Goal: Information Seeking & Learning: Learn about a topic

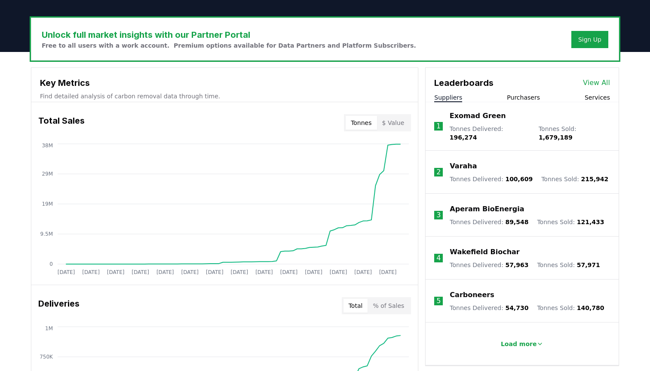
scroll to position [249, 0]
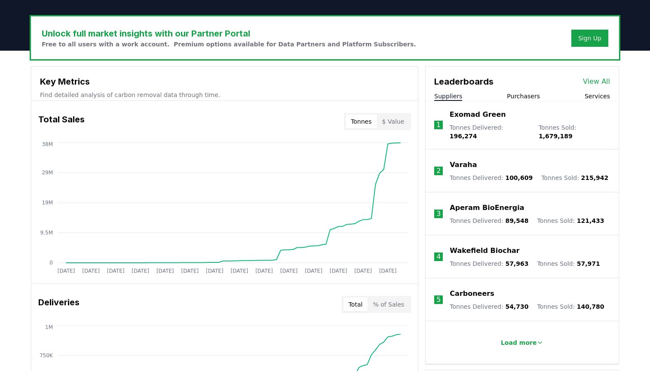
click at [397, 124] on button "$ Value" at bounding box center [393, 122] width 33 height 14
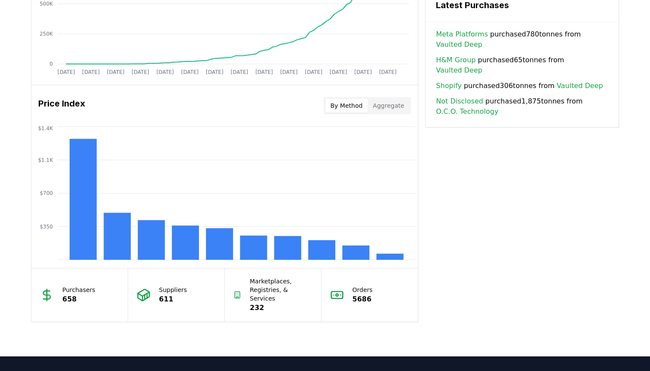
scroll to position [638, 0]
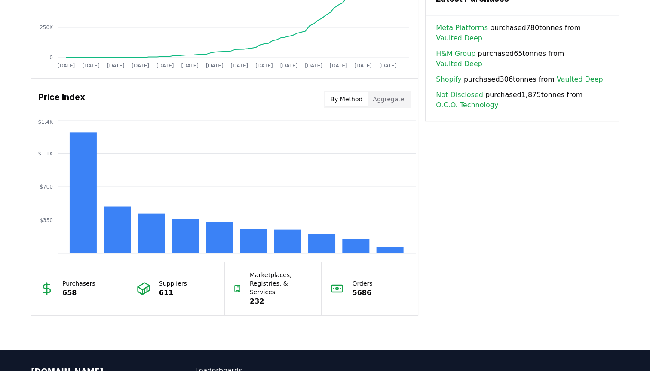
click at [390, 89] on div "Price Index By Method Aggregate" at bounding box center [224, 99] width 387 height 31
click at [390, 98] on button "Aggregate" at bounding box center [389, 99] width 42 height 14
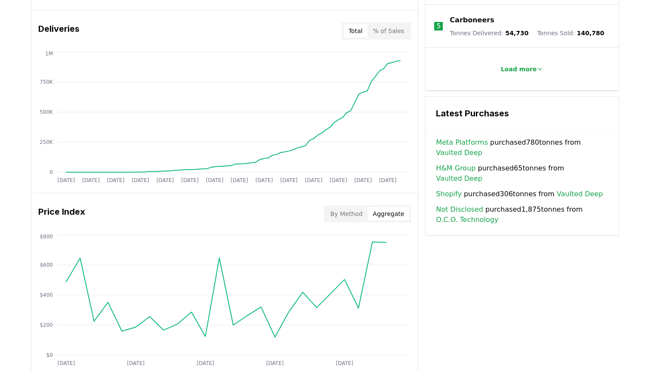
scroll to position [521, 0]
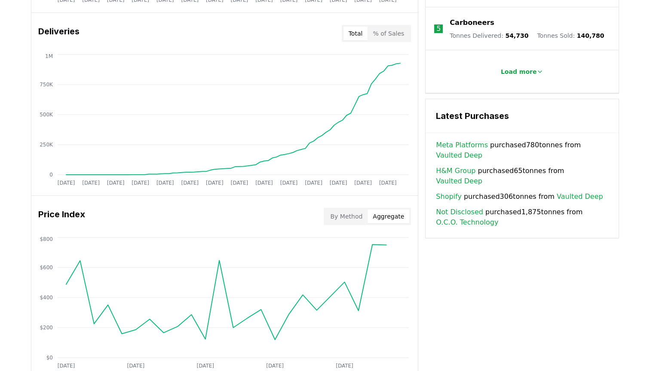
click at [352, 219] on button "By Method" at bounding box center [346, 217] width 43 height 14
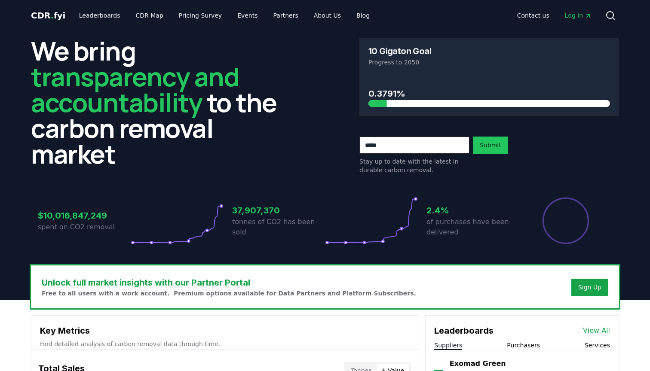
scroll to position [0, 0]
click at [198, 17] on link "Pricing Survey" at bounding box center [200, 15] width 57 height 15
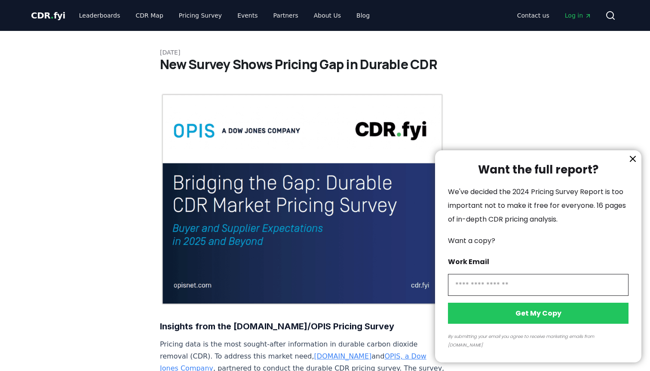
click at [144, 16] on div at bounding box center [325, 185] width 650 height 371
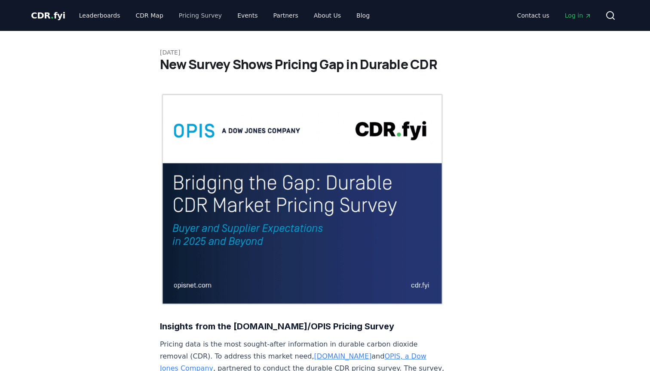
click at [185, 16] on link "Pricing Survey" at bounding box center [200, 15] width 57 height 15
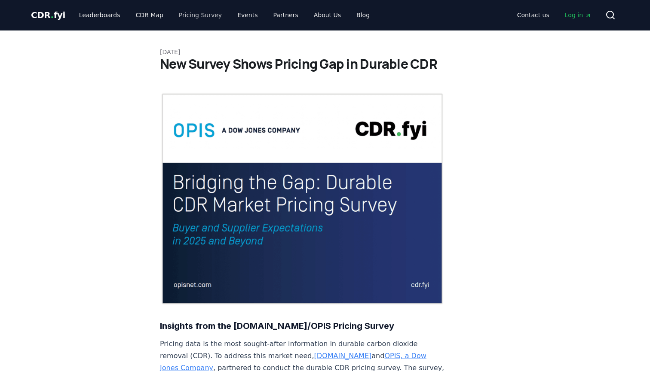
click at [195, 16] on link "Pricing Survey" at bounding box center [200, 14] width 57 height 15
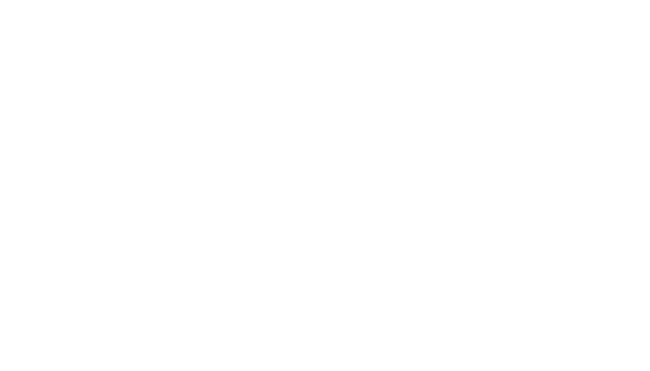
scroll to position [1808, 0]
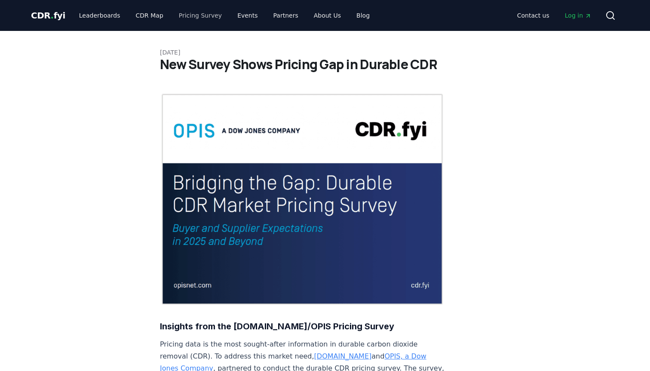
scroll to position [0, 0]
click at [55, 14] on span "CDR . fyi" at bounding box center [48, 15] width 34 height 10
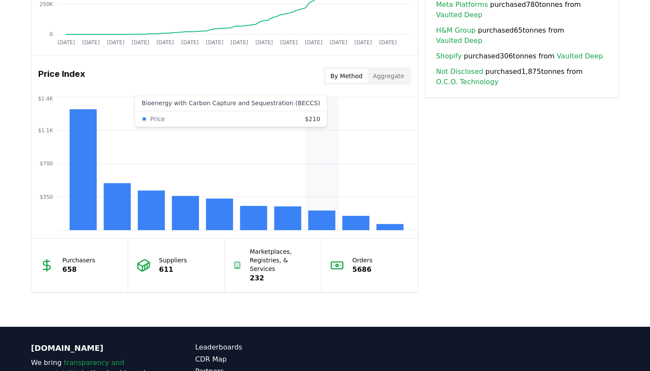
scroll to position [663, 0]
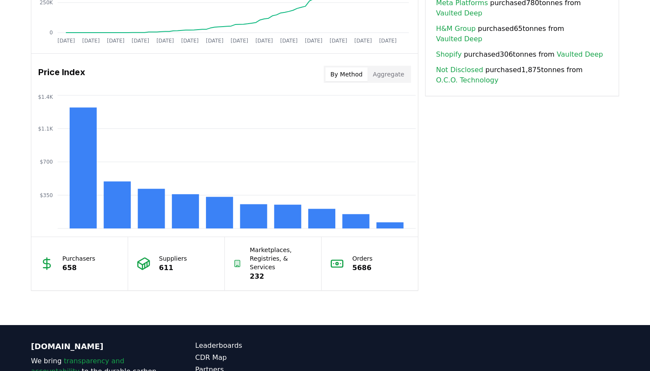
click at [79, 267] on p "658" at bounding box center [78, 268] width 33 height 10
click at [67, 267] on p "658" at bounding box center [78, 268] width 33 height 10
click at [51, 263] on icon at bounding box center [47, 264] width 14 height 14
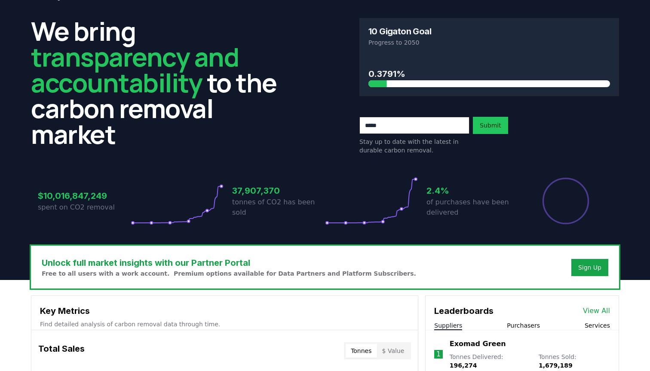
scroll to position [24, 0]
